Goal: Task Accomplishment & Management: Manage account settings

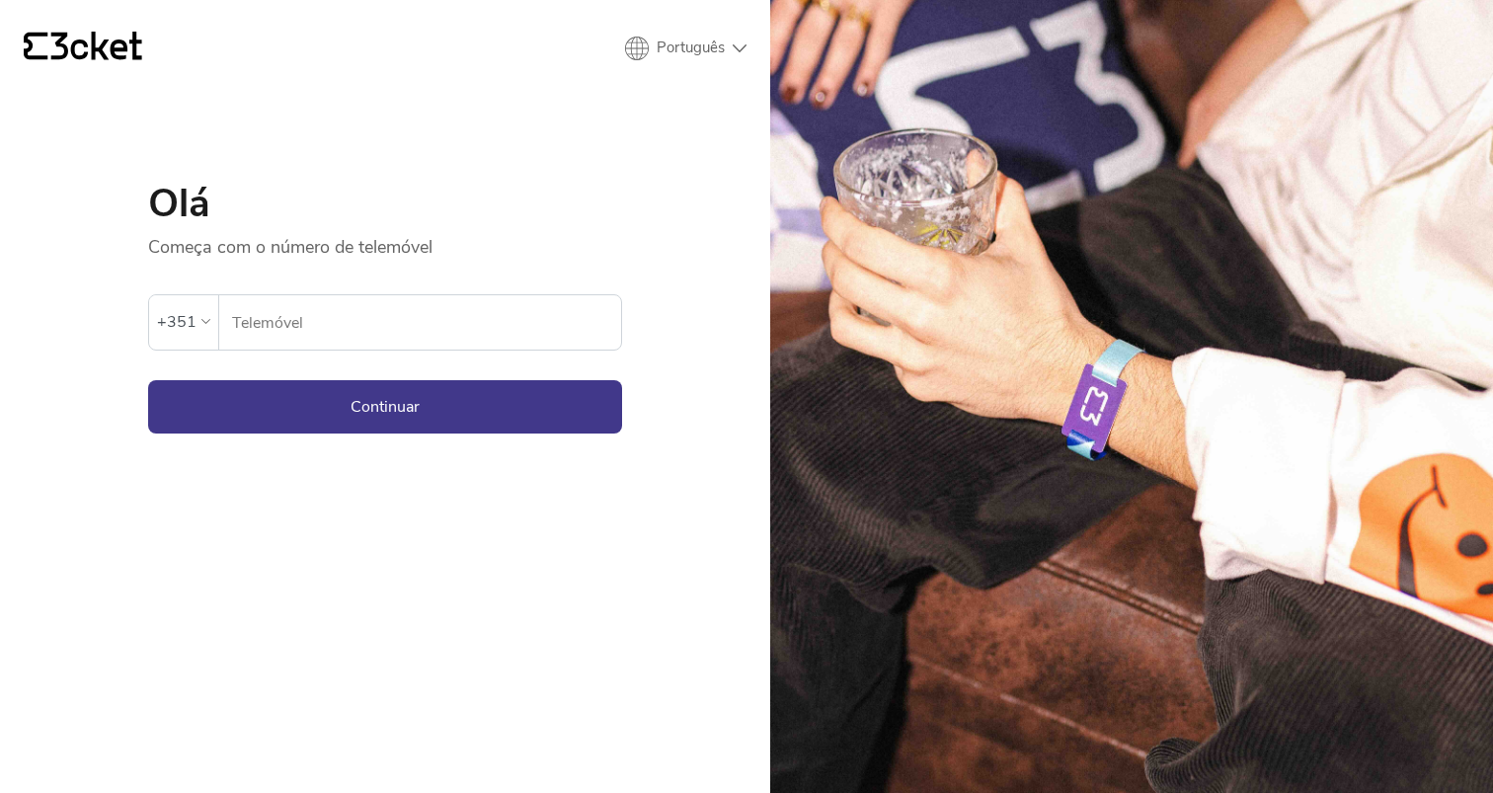
click at [298, 313] on input "Telemóvel" at bounding box center [426, 322] width 390 height 54
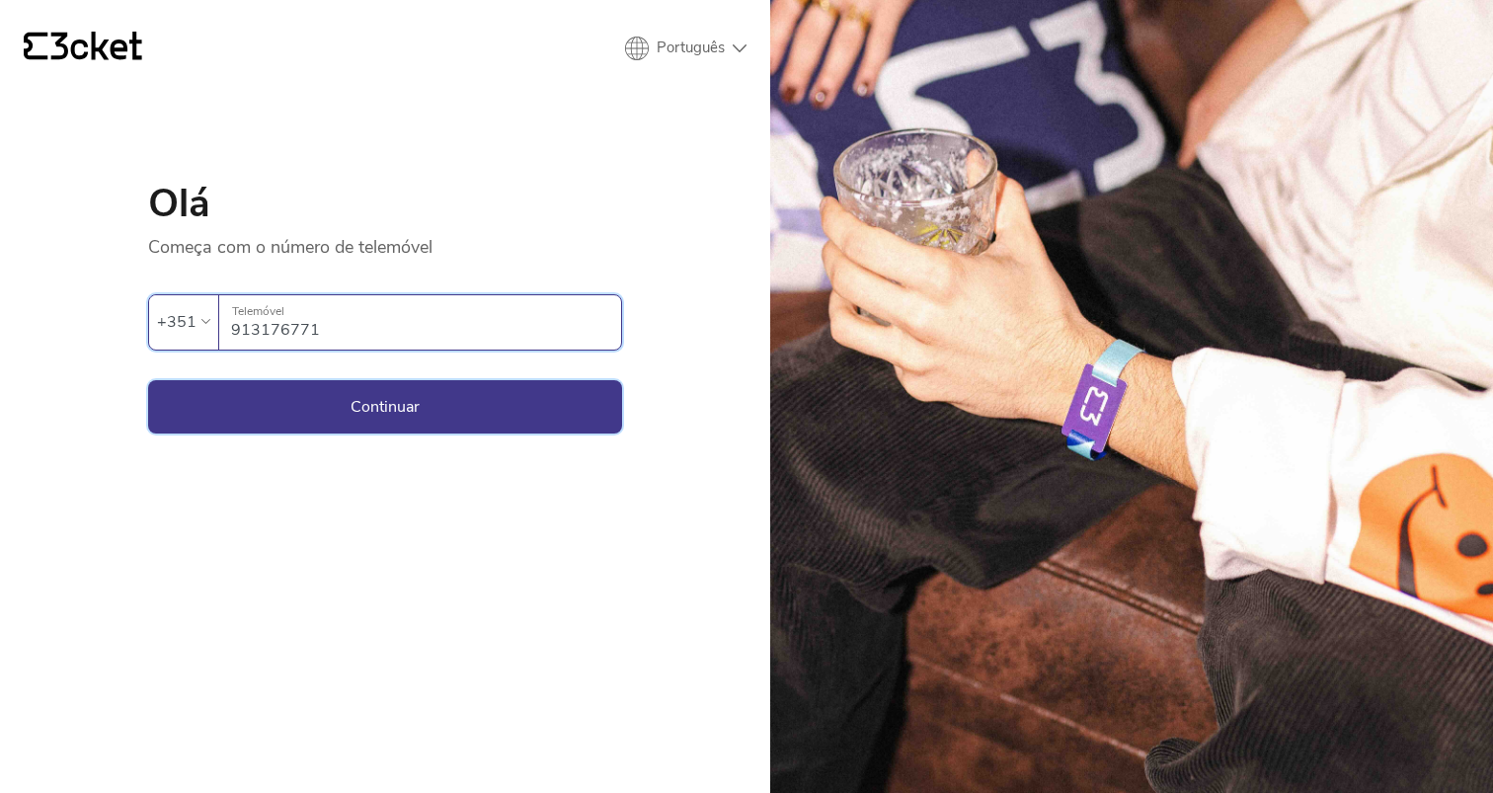
type input "913176771"
click at [417, 414] on button "Continuar" at bounding box center [385, 406] width 474 height 53
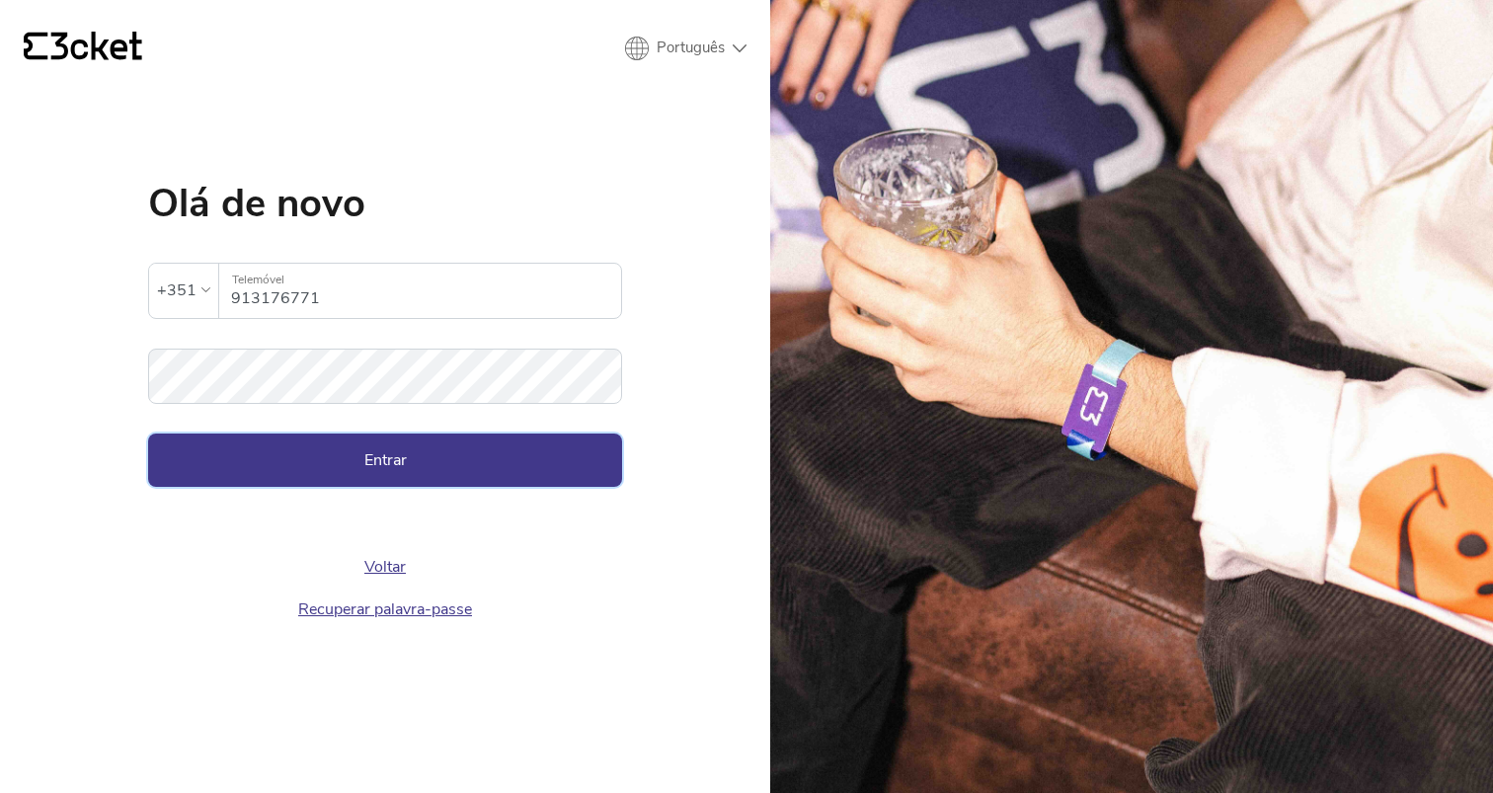
click at [514, 469] on button "Entrar" at bounding box center [385, 459] width 474 height 53
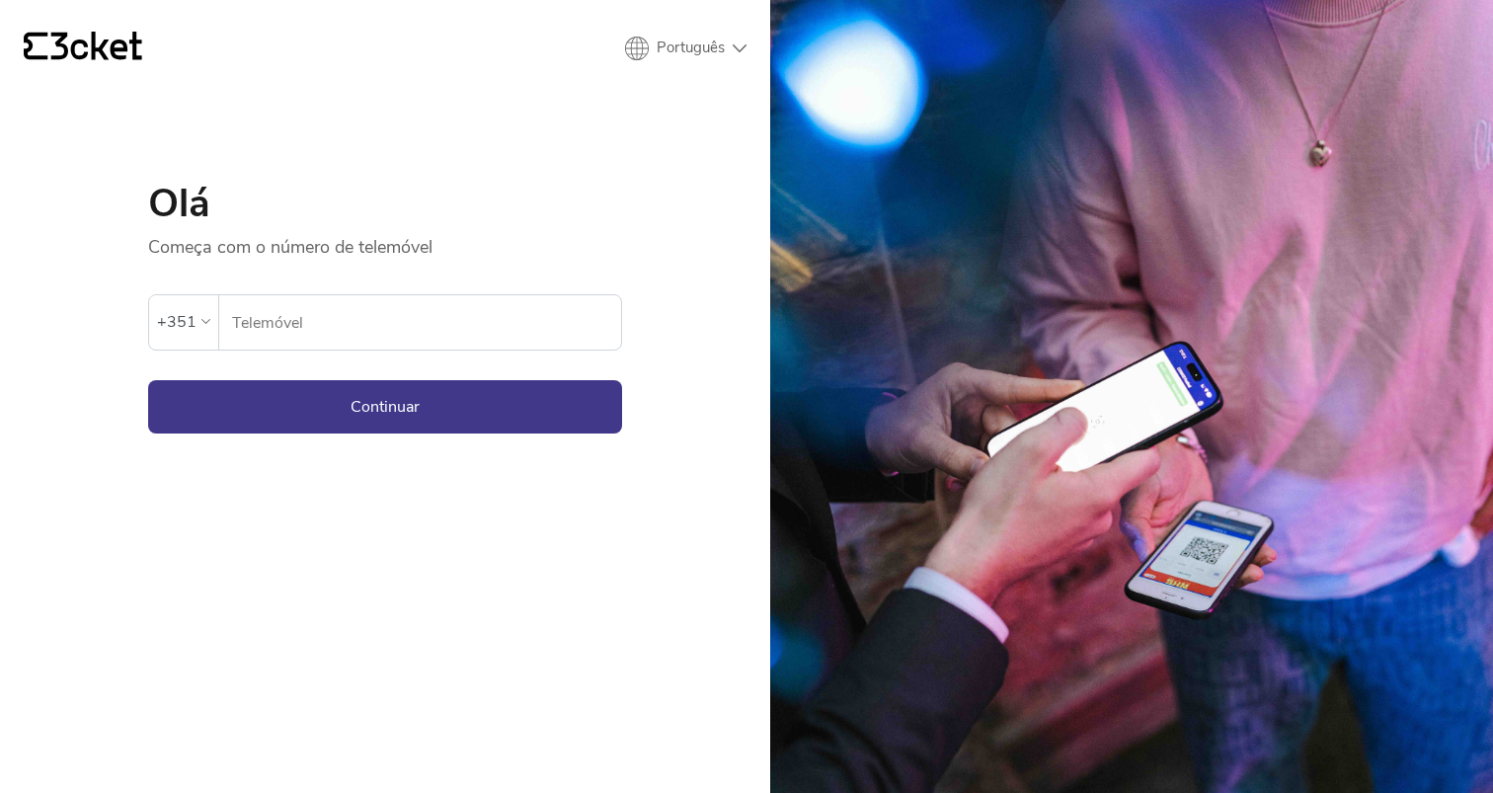
click at [336, 326] on input "Telemóvel" at bounding box center [426, 322] width 390 height 54
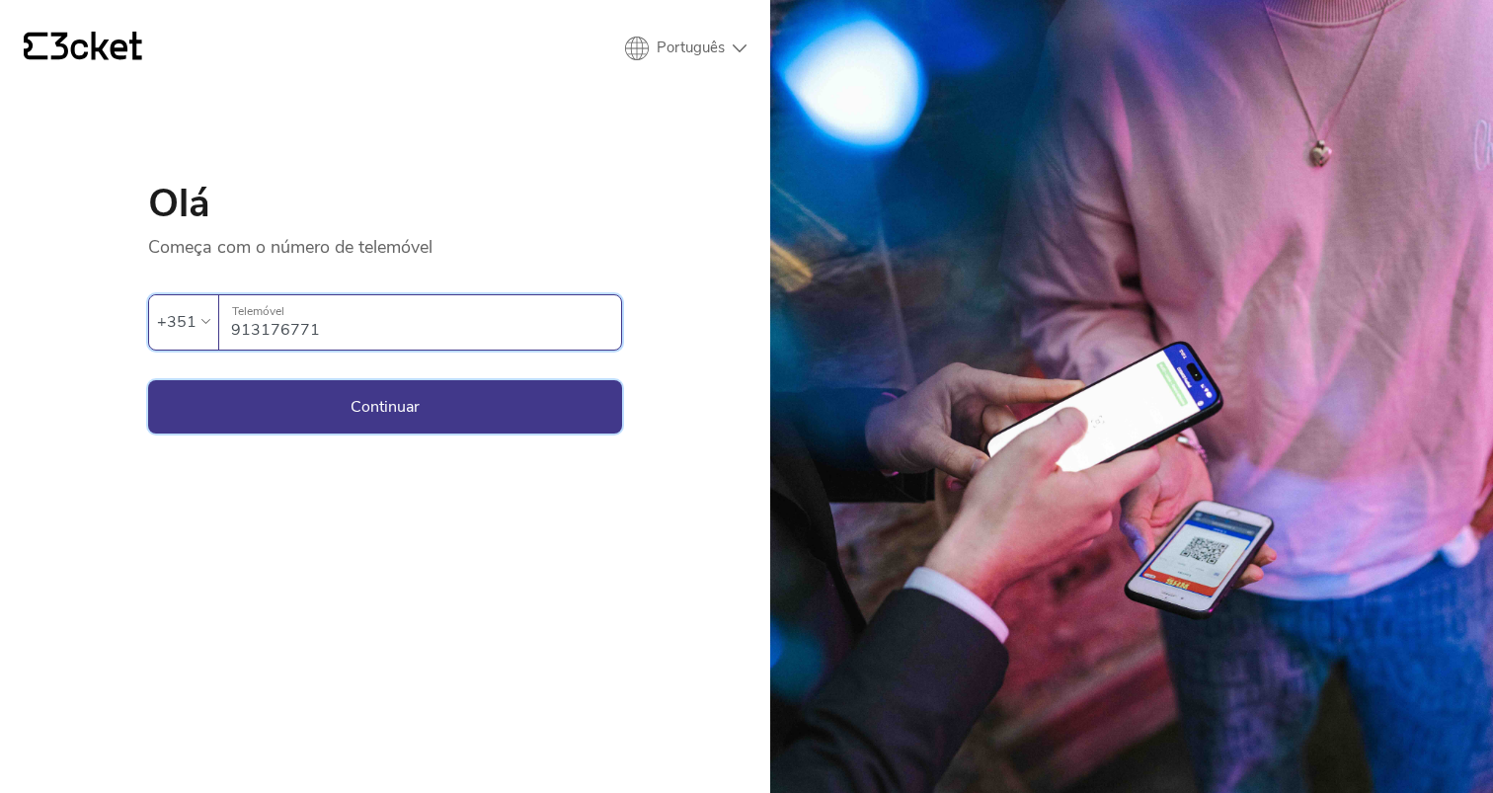
type input "913176771"
click at [373, 406] on button "Continuar" at bounding box center [385, 406] width 474 height 53
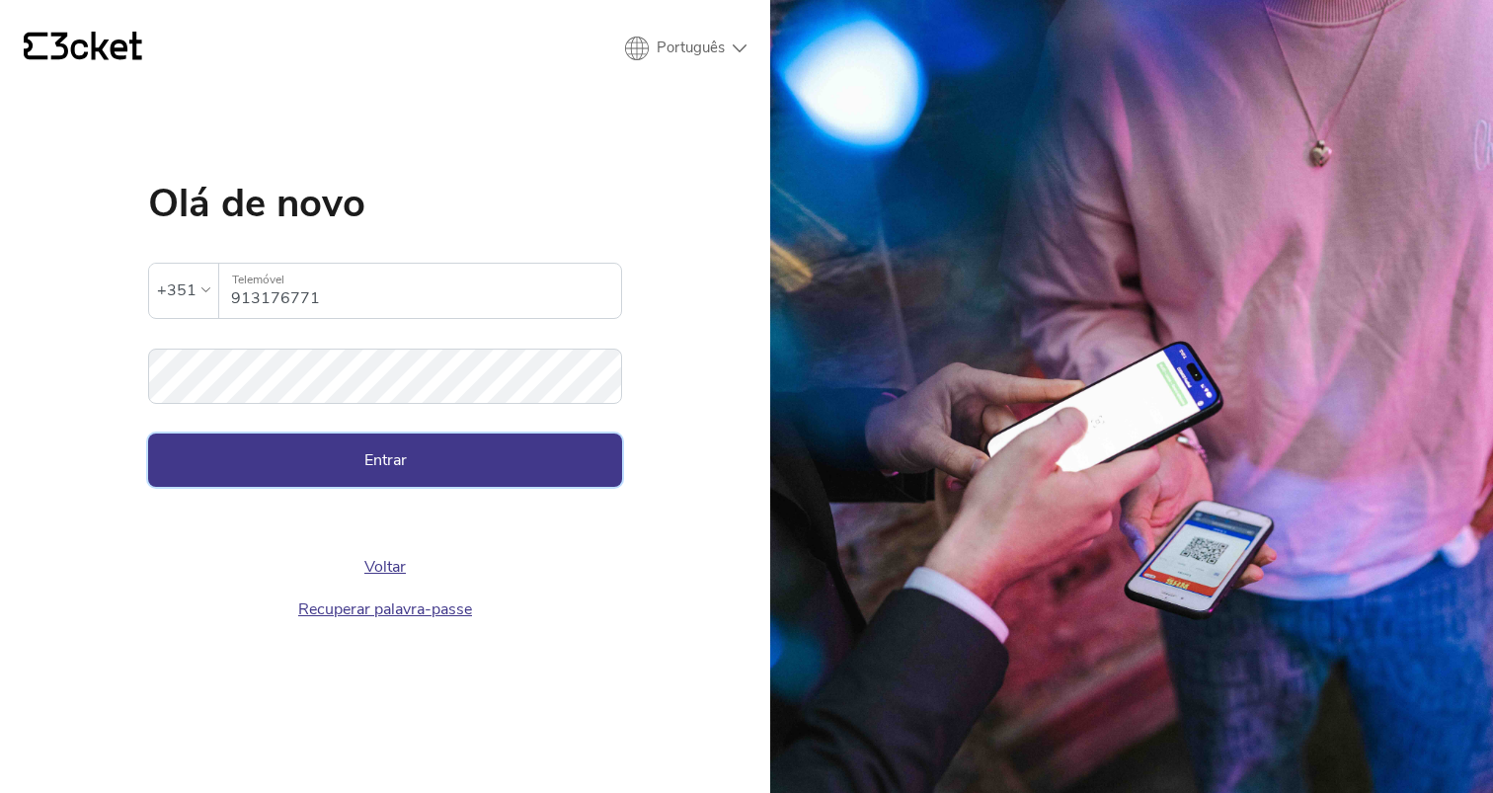
click at [399, 472] on button "Entrar" at bounding box center [385, 459] width 474 height 53
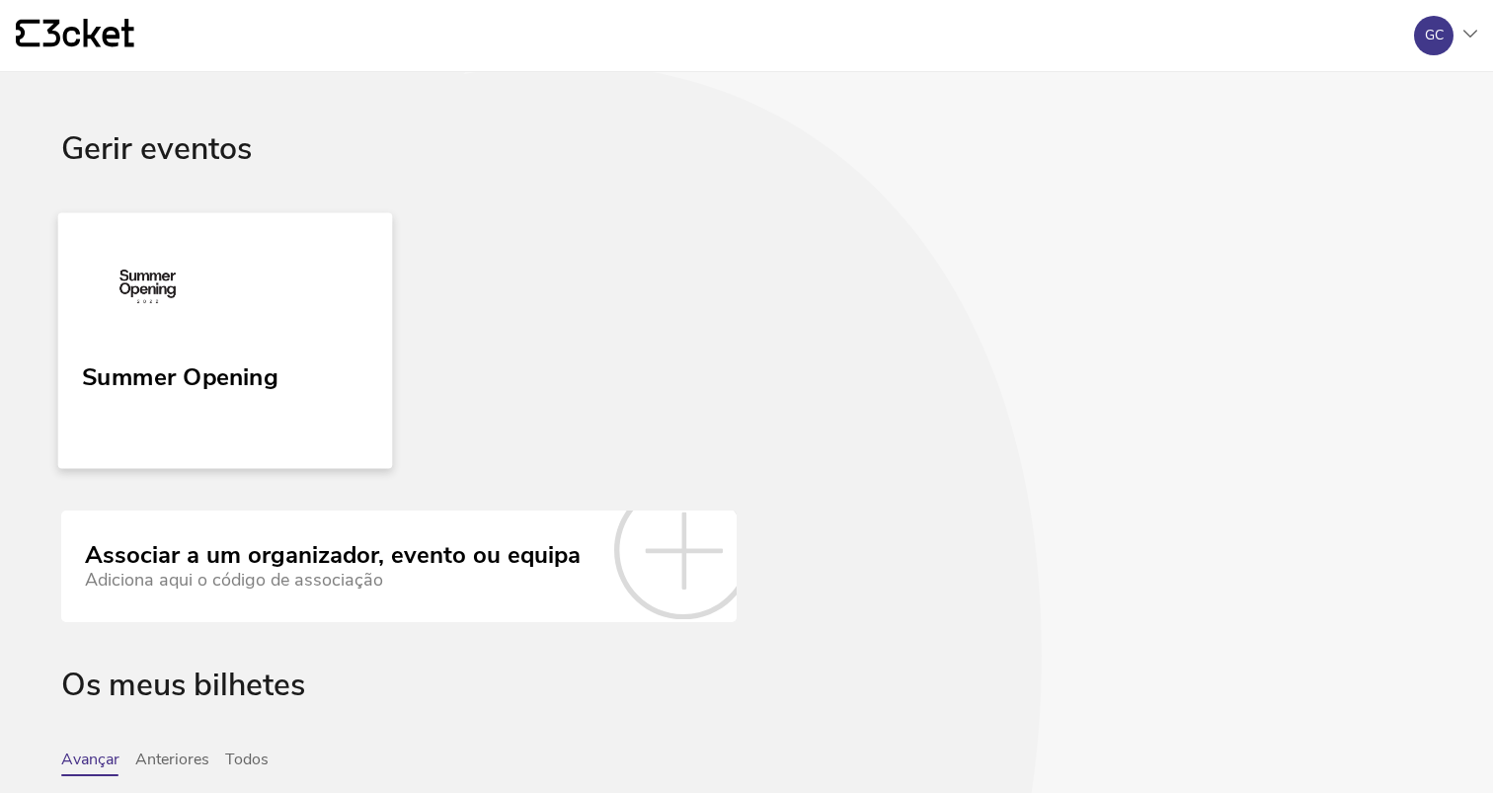
click at [147, 300] on img at bounding box center [147, 290] width 131 height 91
